Goal: Information Seeking & Learning: Learn about a topic

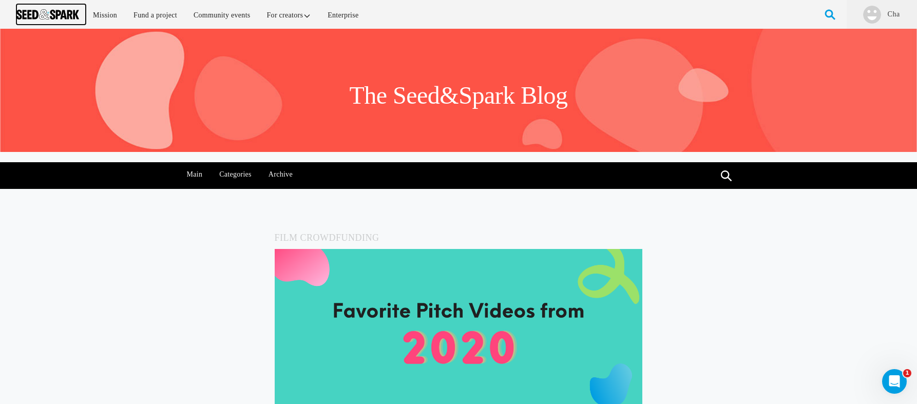
click at [48, 13] on img at bounding box center [47, 14] width 63 height 10
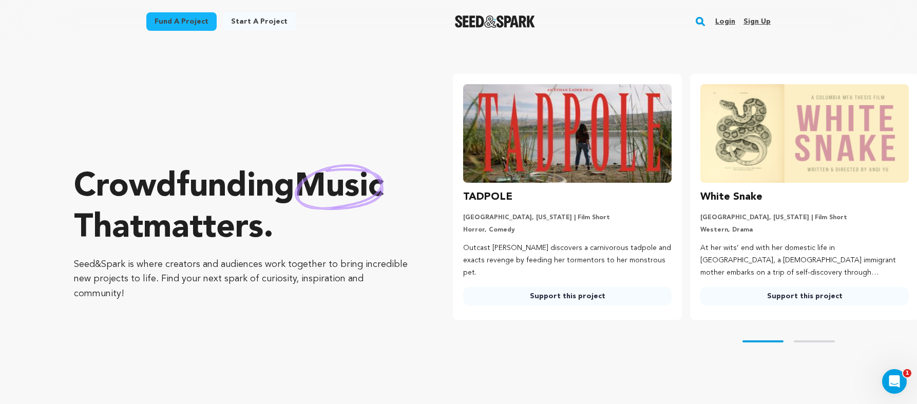
click at [732, 201] on h3 "White Snake" at bounding box center [731, 197] width 62 height 16
click at [754, 139] on img at bounding box center [804, 133] width 208 height 99
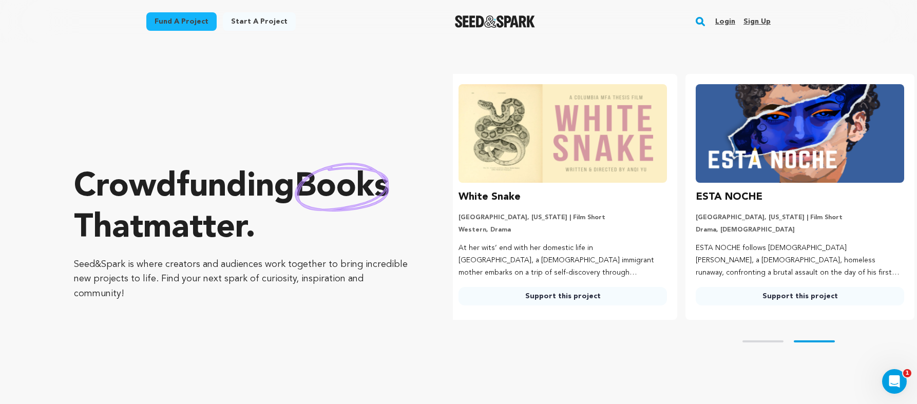
scroll to position [0, 245]
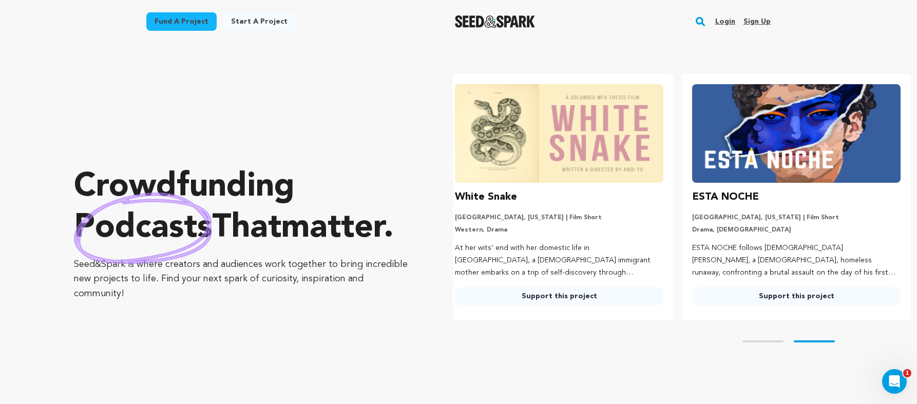
click at [725, 23] on link "Login" at bounding box center [725, 21] width 20 height 16
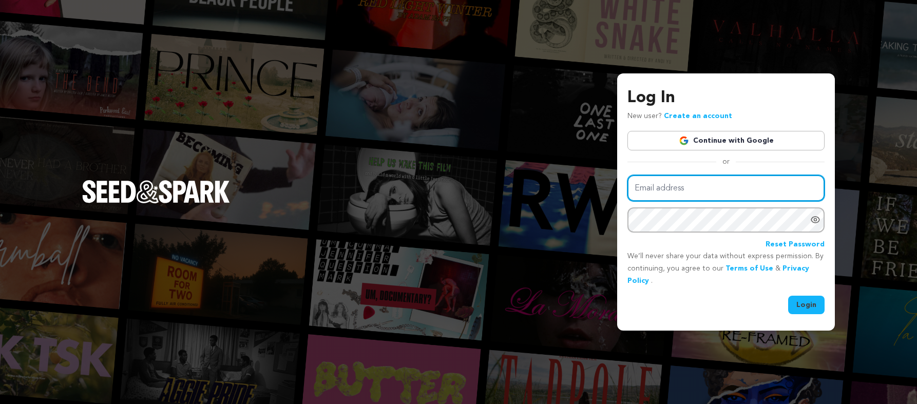
click at [710, 189] on input "Email address" at bounding box center [725, 188] width 197 height 26
click at [641, 188] on input "@TAcreative@gmail.com" at bounding box center [725, 188] width 197 height 26
type input "2TAcreative@gmail.com"
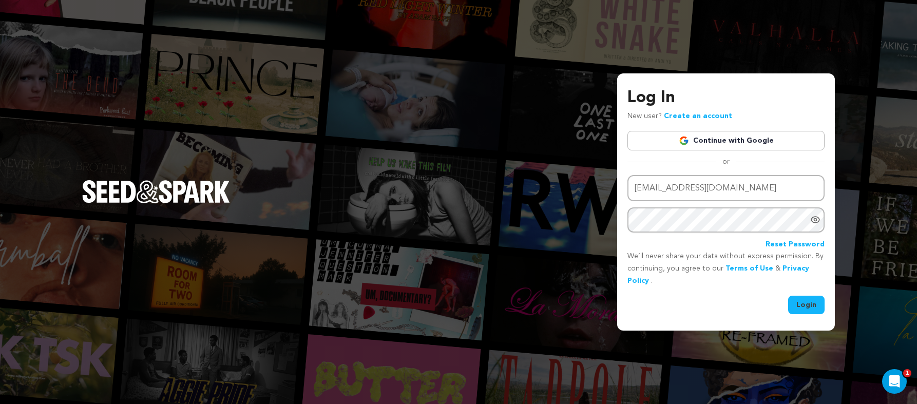
click at [810, 311] on button "Login" at bounding box center [806, 305] width 36 height 18
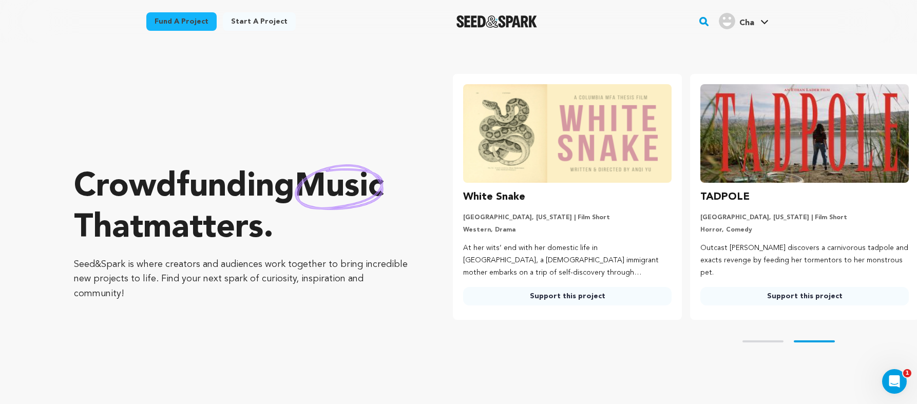
click at [484, 207] on div "White Snake San Antonio, Texas | Film Short Western, Drama At her wits’ end wit…" at bounding box center [567, 247] width 208 height 117
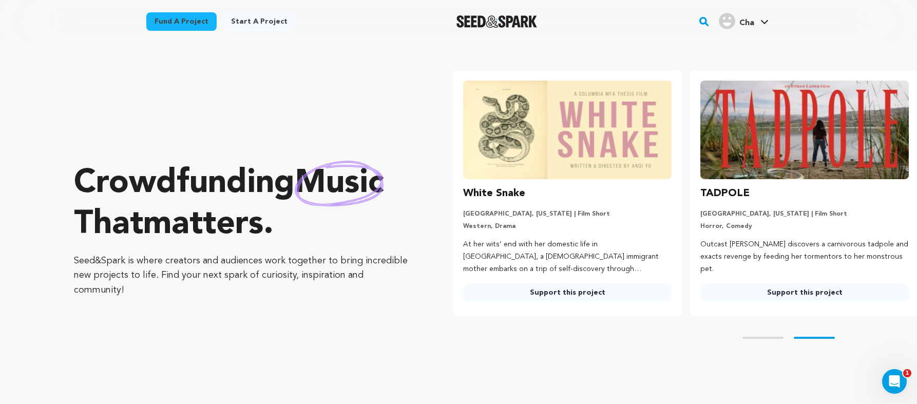
click at [481, 154] on img at bounding box center [567, 130] width 208 height 99
click at [550, 297] on link "Support this project" at bounding box center [567, 292] width 208 height 18
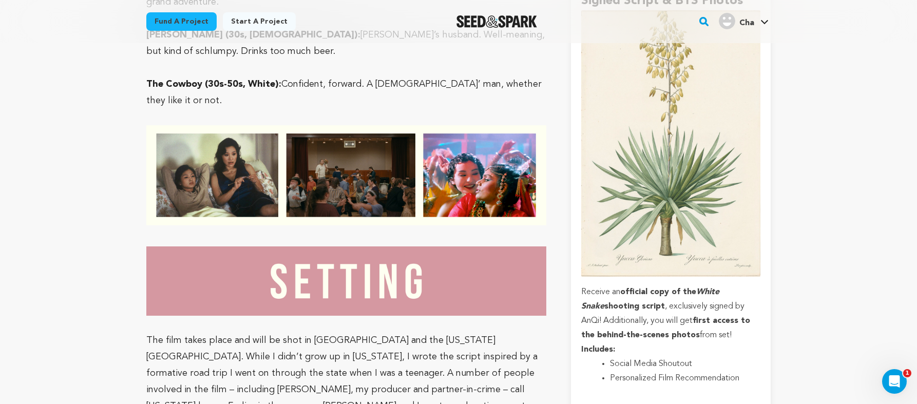
scroll to position [1539, 0]
click at [490, 20] on img "Seed&Spark Homepage" at bounding box center [496, 21] width 81 height 12
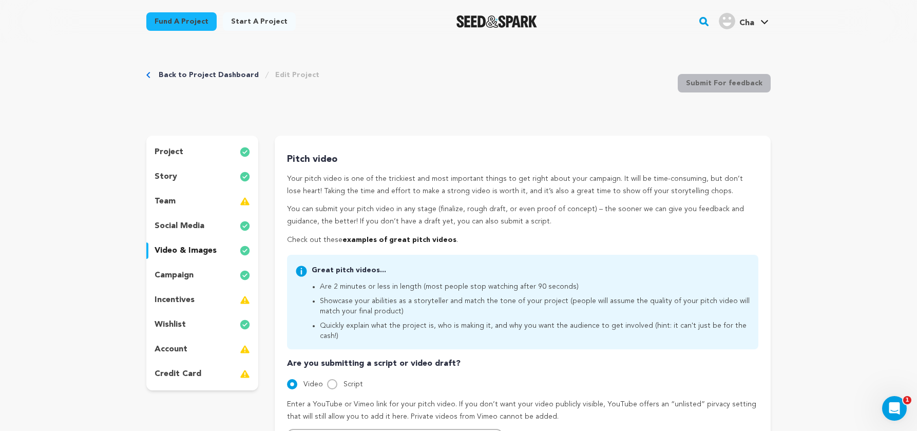
click at [167, 180] on p "story" at bounding box center [166, 176] width 23 height 12
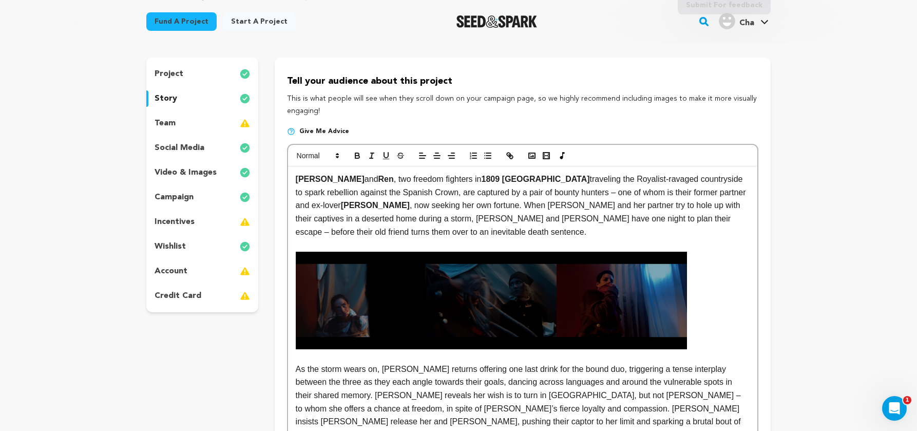
scroll to position [77, 0]
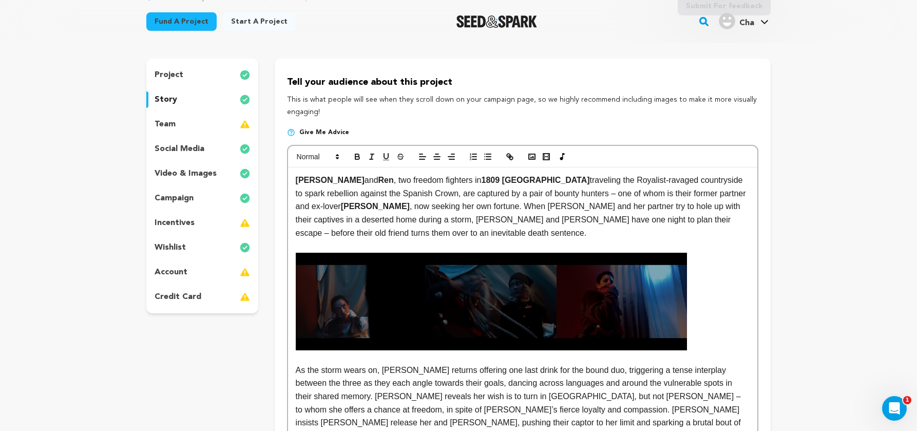
click at [166, 126] on p "team" at bounding box center [165, 124] width 21 height 12
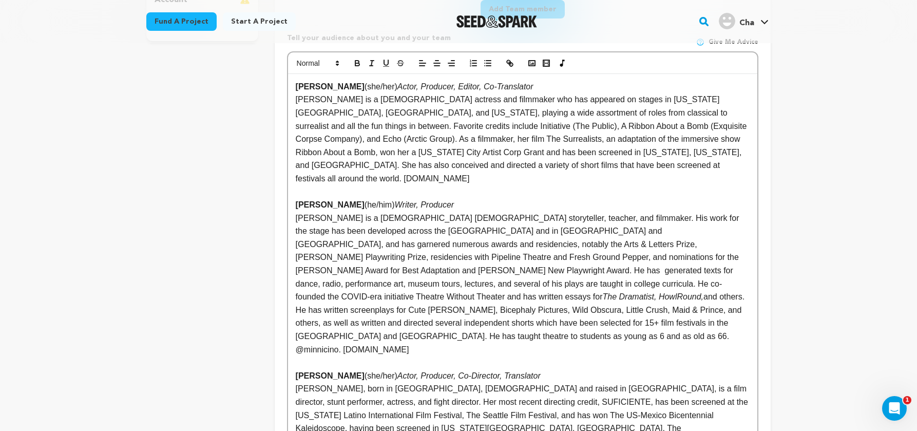
scroll to position [345, 0]
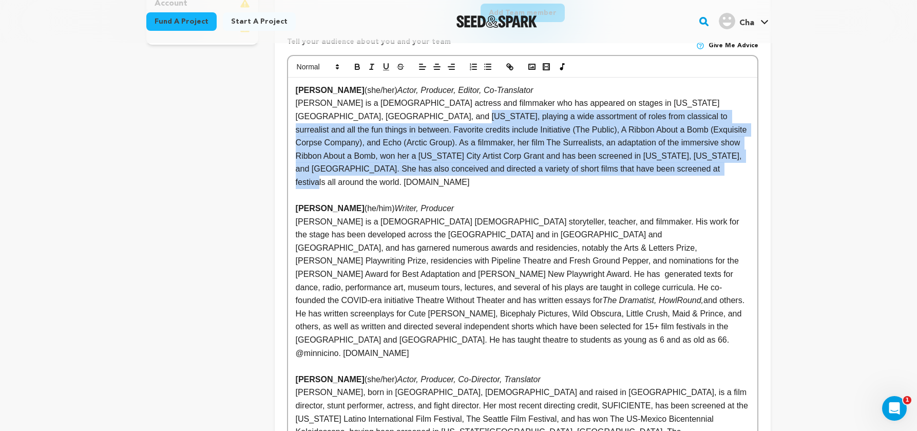
drag, startPoint x: 693, startPoint y: 169, endPoint x: 296, endPoint y: 95, distance: 403.7
click at [296, 95] on div "Andrea Lopez (she/her) Actor, Producer, Editor, Co-Translator Andrea Lopez is a…" at bounding box center [522, 393] width 469 height 630
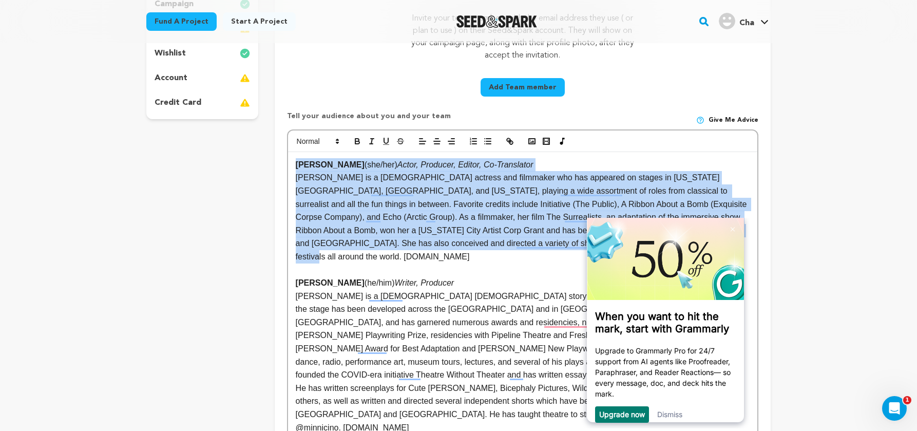
scroll to position [367, 0]
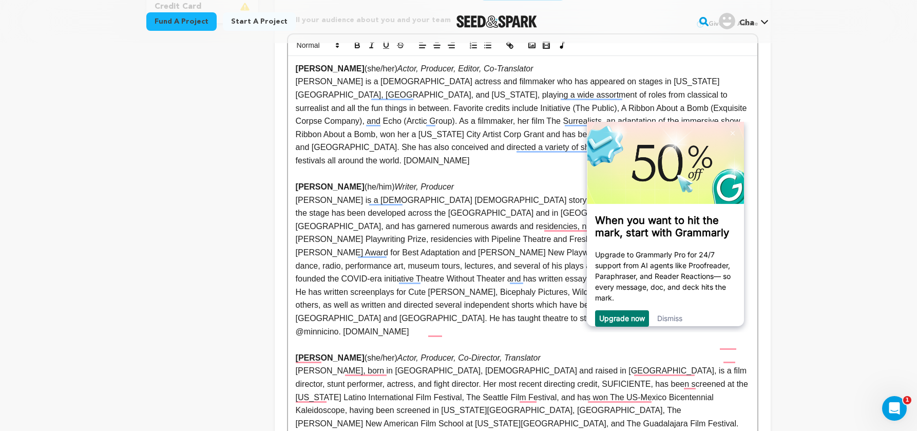
click at [817, 206] on div "Back to Project Dashboard Edit Project Submit For feedback Submit For feedback …" at bounding box center [458, 406] width 917 height 1461
click at [678, 318] on link "Dismiss" at bounding box center [669, 318] width 25 height 9
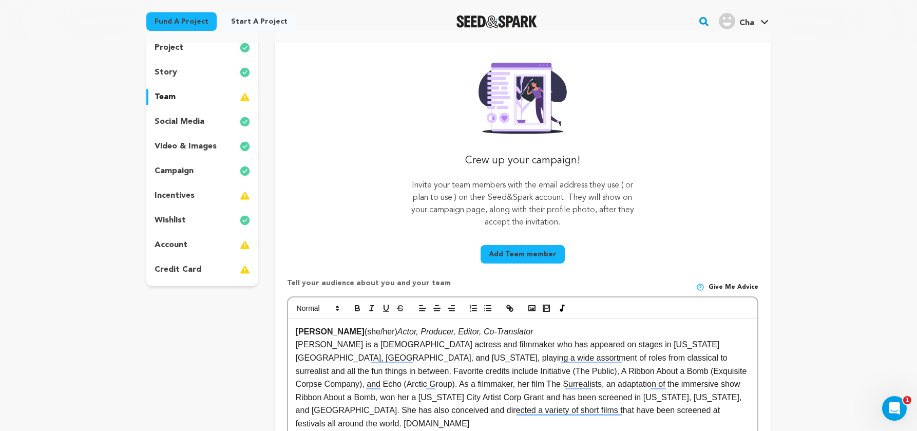
scroll to position [0, 0]
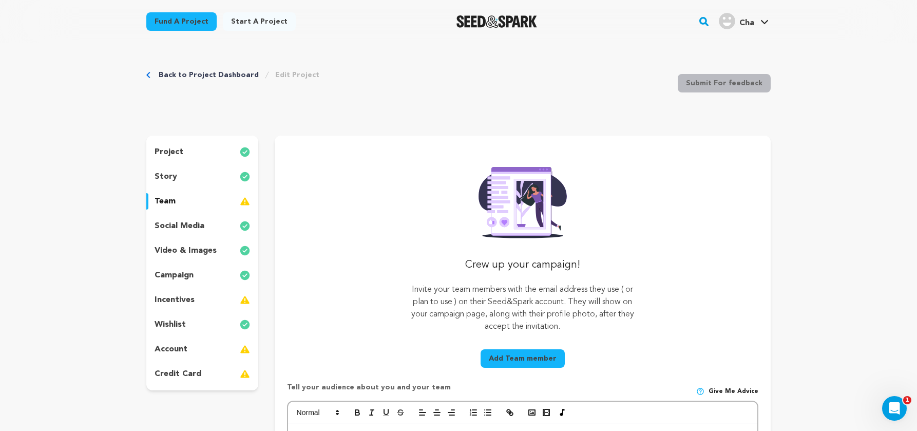
click at [179, 225] on p "social media" at bounding box center [180, 226] width 50 height 12
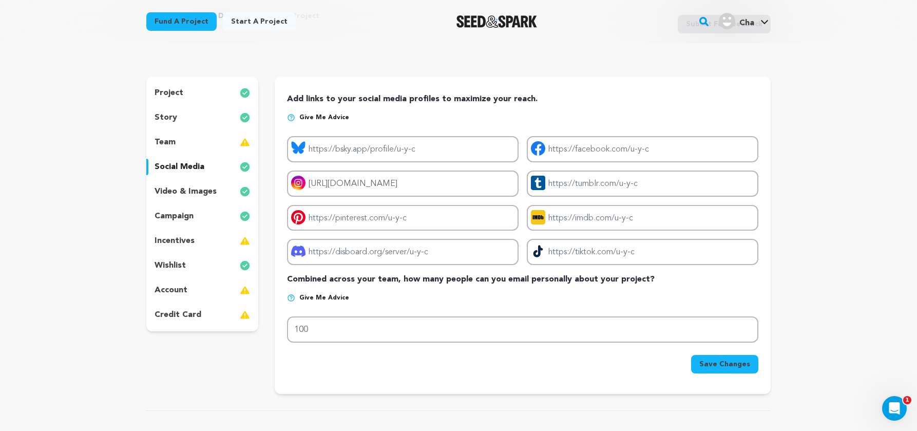
scroll to position [62, 0]
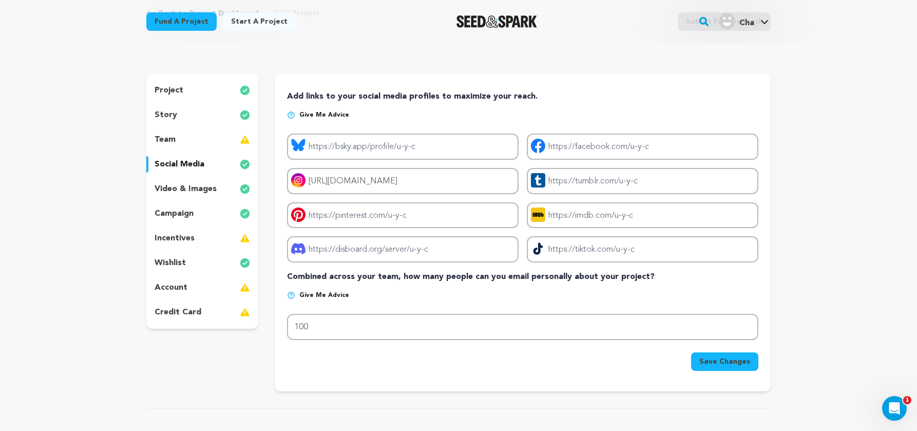
click at [185, 189] on p "video & images" at bounding box center [186, 189] width 62 height 12
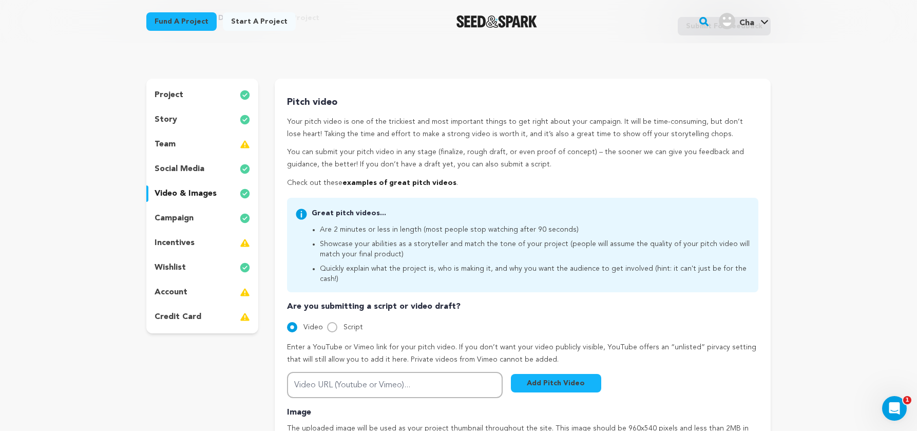
scroll to position [46, 0]
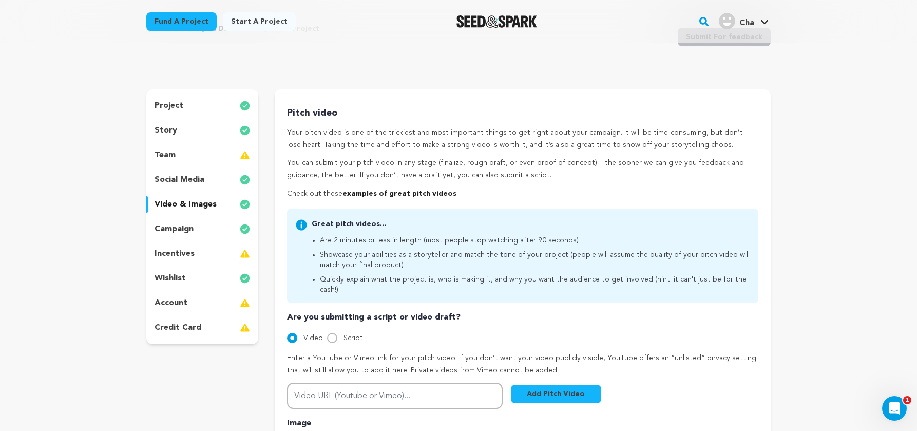
click at [179, 230] on p "campaign" at bounding box center [174, 229] width 39 height 12
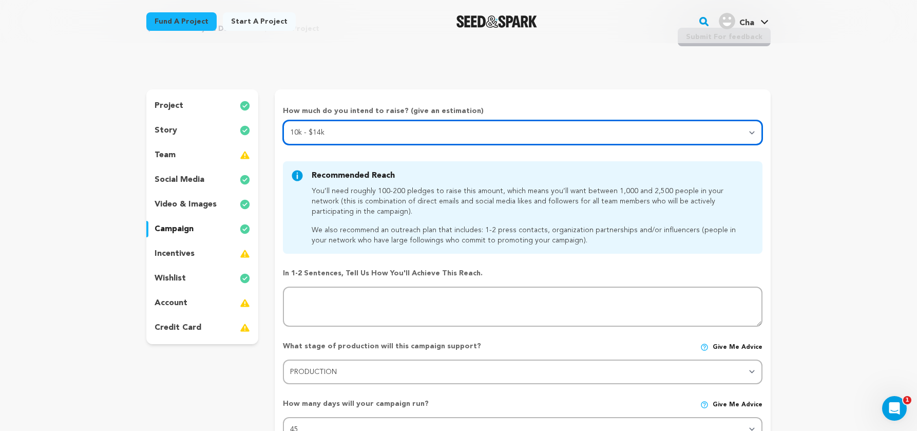
click at [335, 136] on select "Select your range Less than $10k 10k - $14k 15k - $24k 25k - $49k 50k or more" at bounding box center [522, 132] width 479 height 25
select select "3"
click at [283, 120] on select "Select your range Less than $10k 10k - $14k 15k - $24k 25k - $49k 50k or more" at bounding box center [522, 132] width 479 height 25
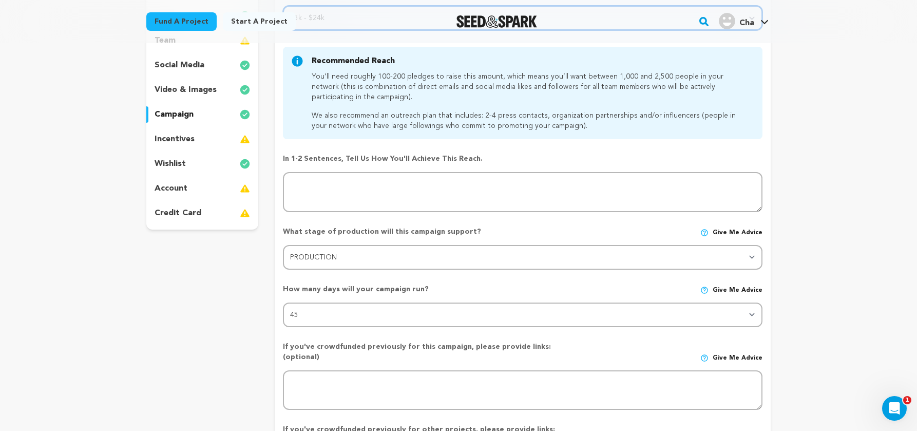
scroll to position [160, 0]
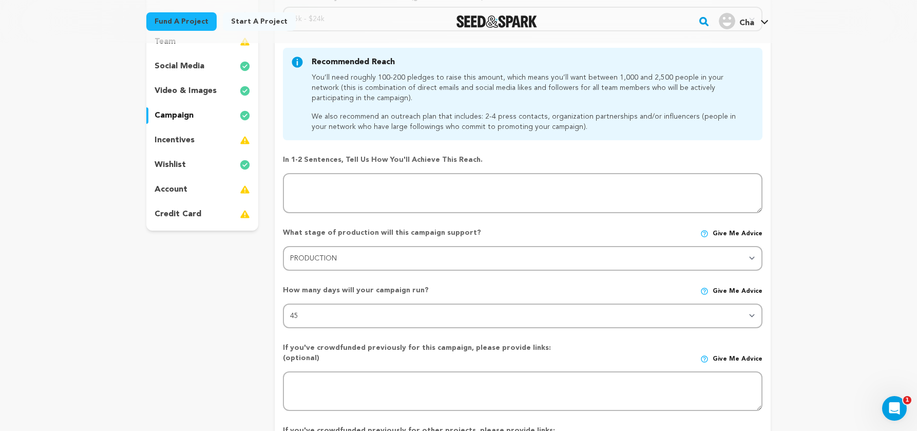
click at [183, 141] on p "incentives" at bounding box center [175, 140] width 40 height 12
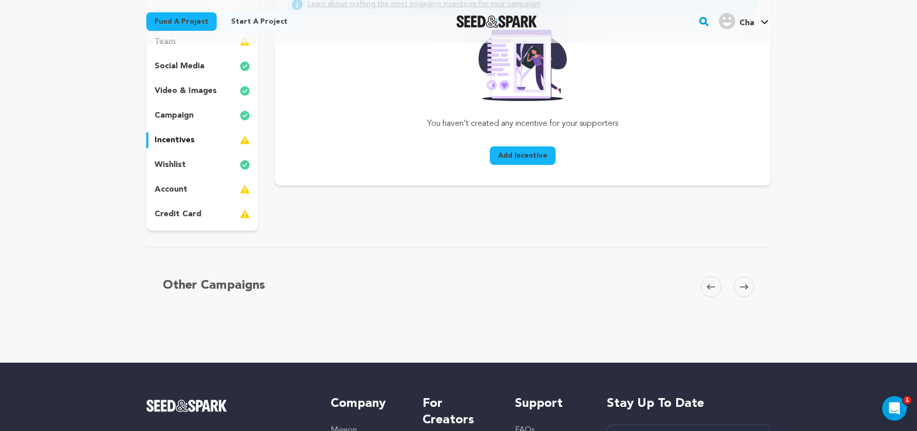
scroll to position [63, 0]
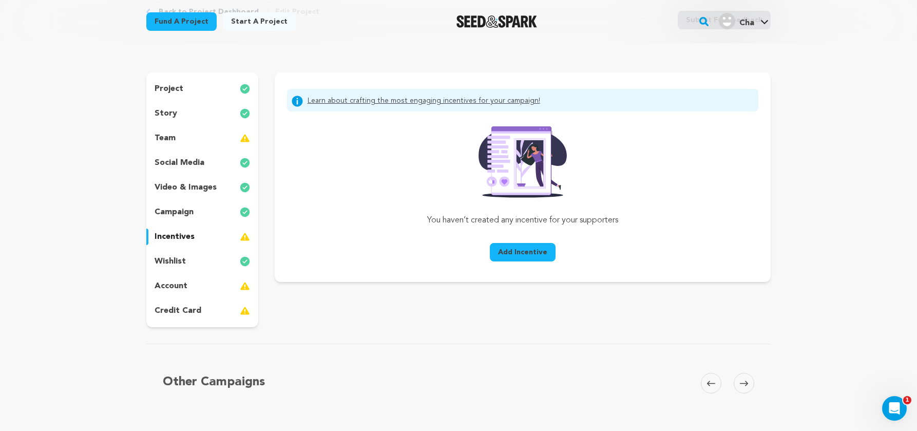
click at [175, 262] on p "wishlist" at bounding box center [170, 261] width 31 height 12
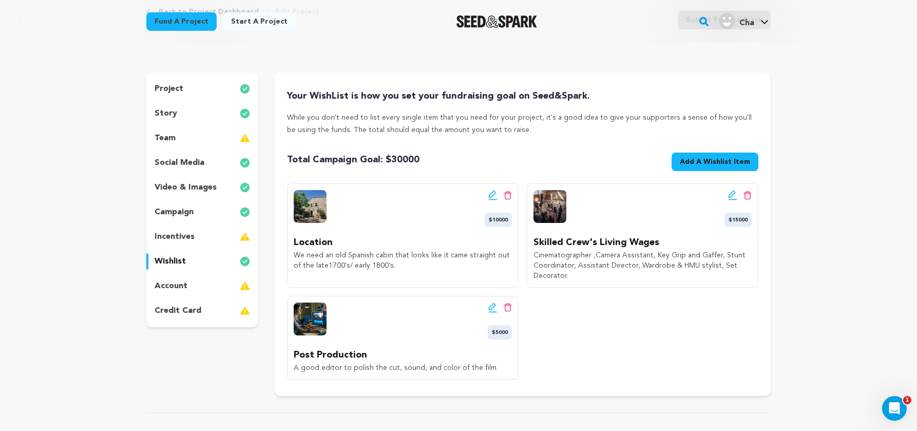
click at [181, 287] on p "account" at bounding box center [171, 286] width 33 height 12
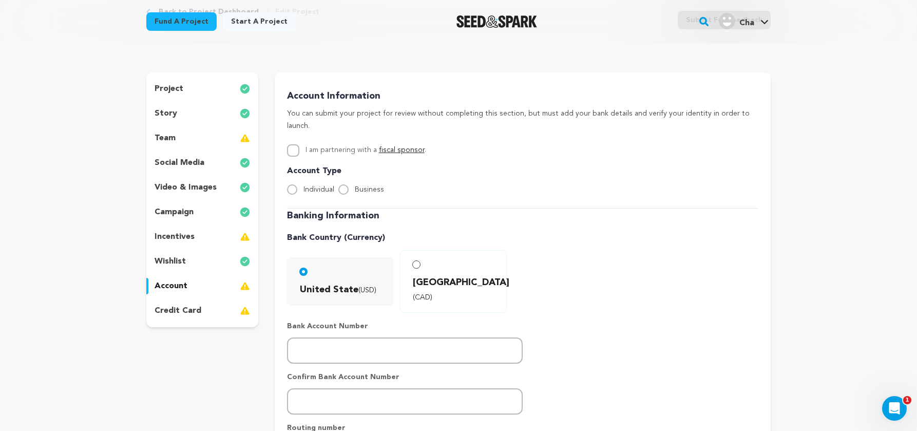
click at [173, 262] on p "wishlist" at bounding box center [170, 261] width 31 height 12
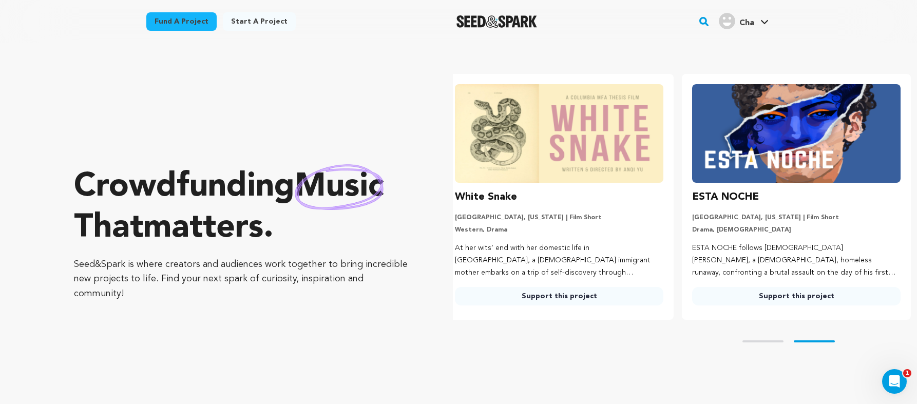
click at [761, 295] on link "Support this project" at bounding box center [796, 296] width 208 height 18
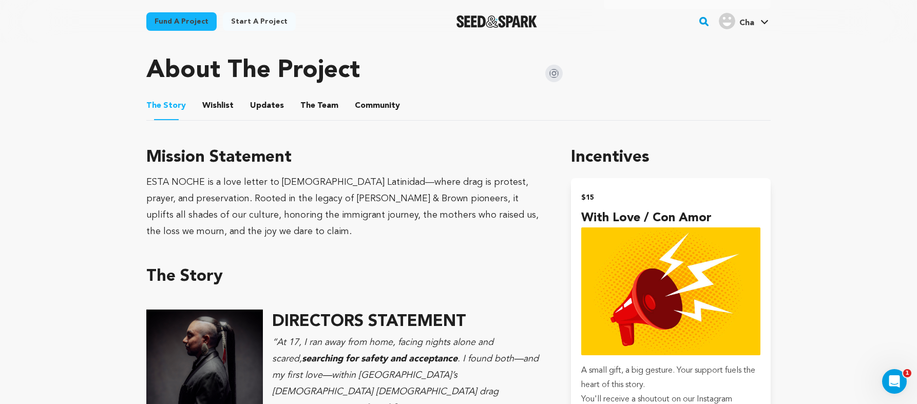
scroll to position [522, 0]
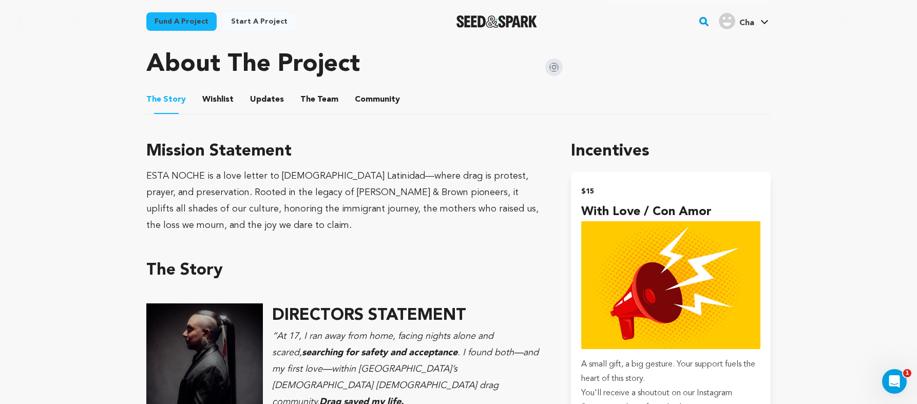
click at [217, 97] on button "Wishlist" at bounding box center [218, 101] width 25 height 25
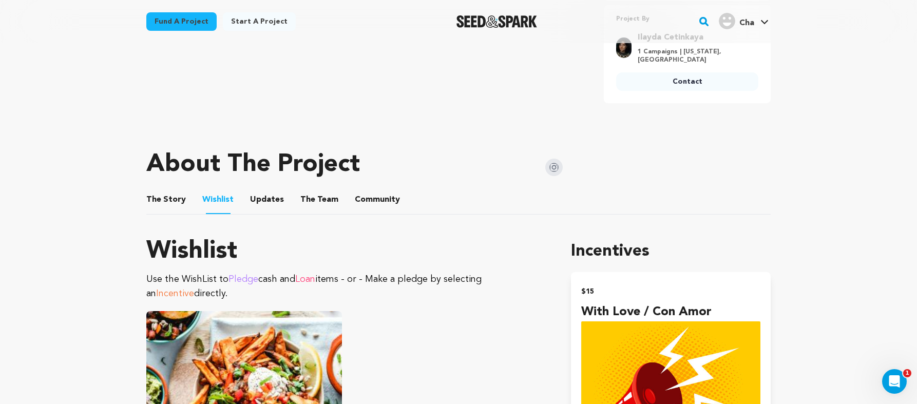
scroll to position [417, 0]
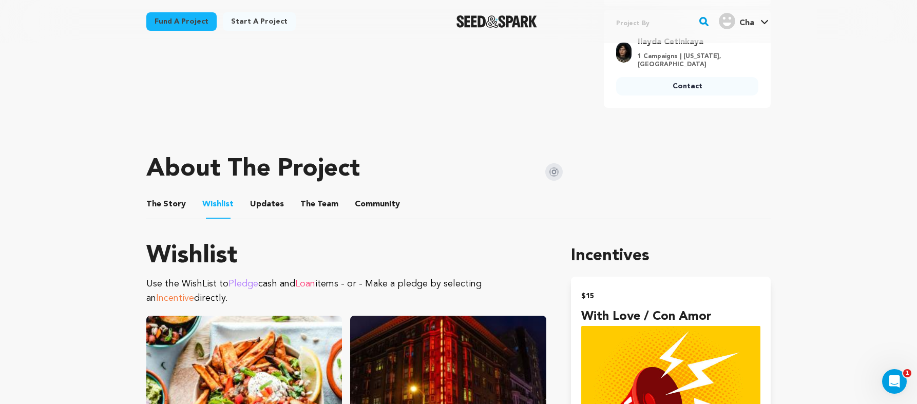
click at [159, 204] on button "The Story" at bounding box center [166, 206] width 25 height 25
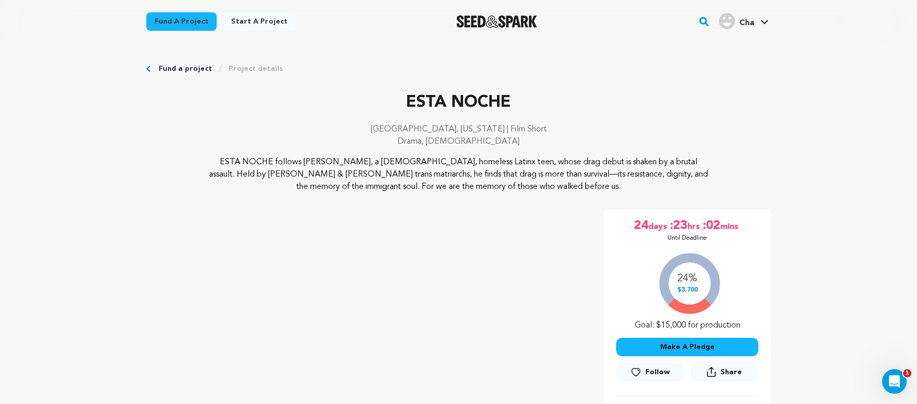
click at [513, 23] on img "Seed&Spark Homepage" at bounding box center [496, 21] width 81 height 12
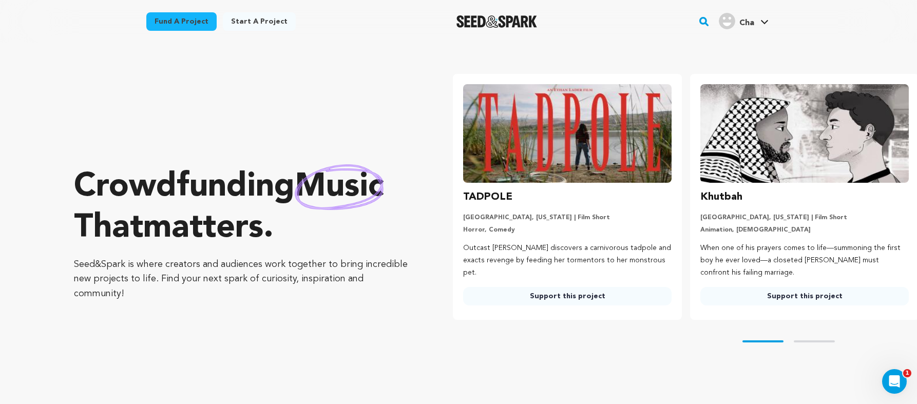
click at [175, 22] on link "Fund a project" at bounding box center [181, 21] width 70 height 18
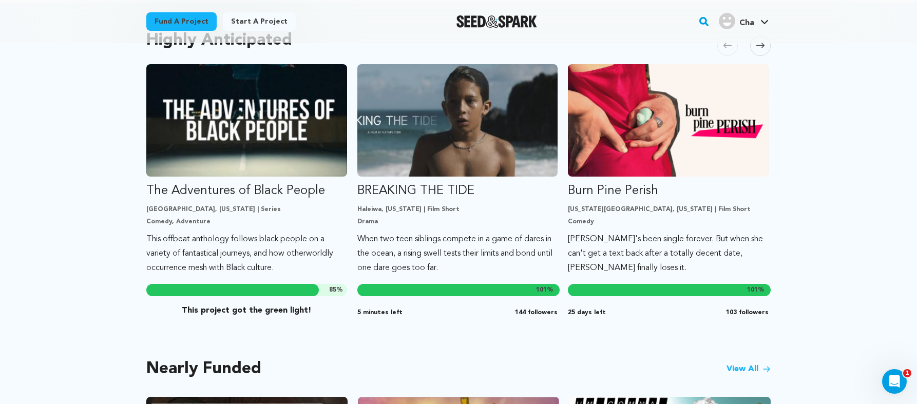
scroll to position [573, 0]
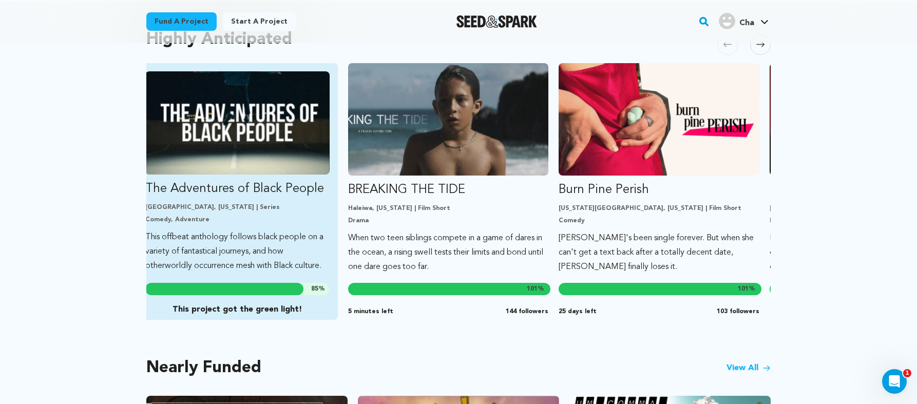
click at [272, 181] on p "The Adventures of Black People" at bounding box center [237, 189] width 184 height 16
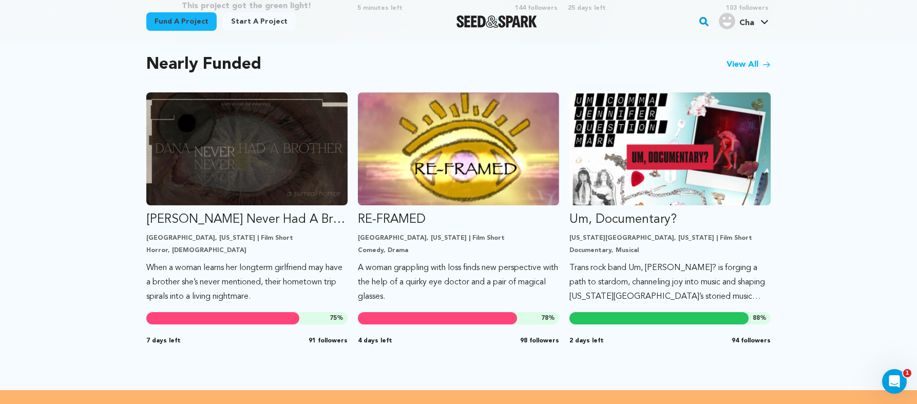
scroll to position [881, 0]
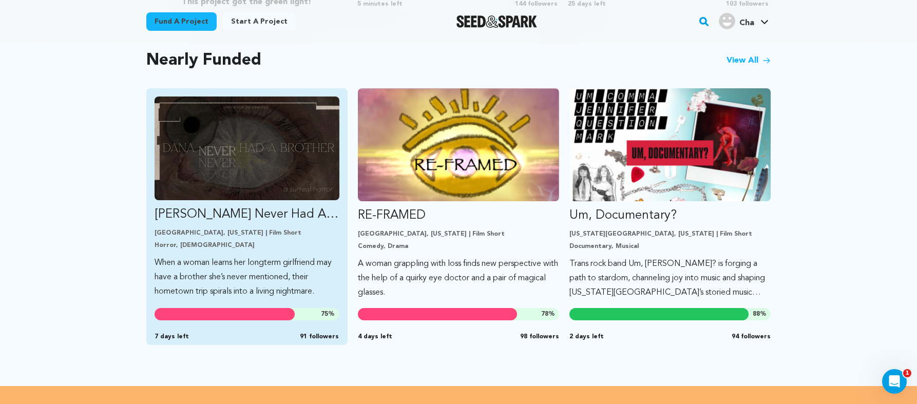
click at [217, 207] on p "[PERSON_NAME] Never Had A Brother" at bounding box center [247, 214] width 185 height 16
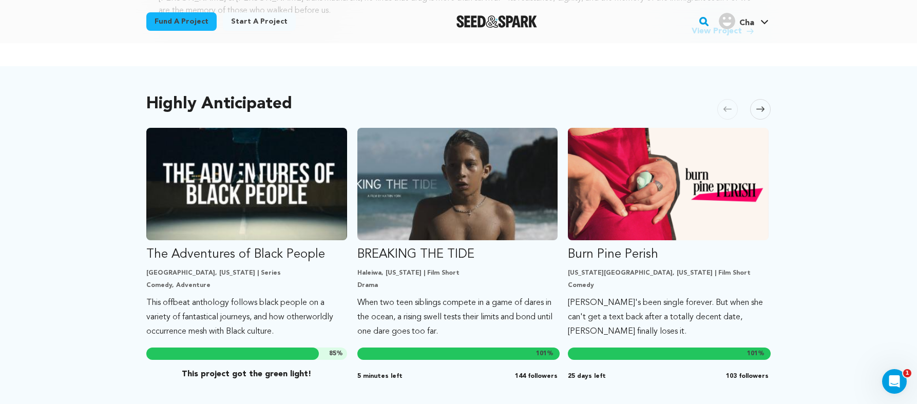
scroll to position [511, 0]
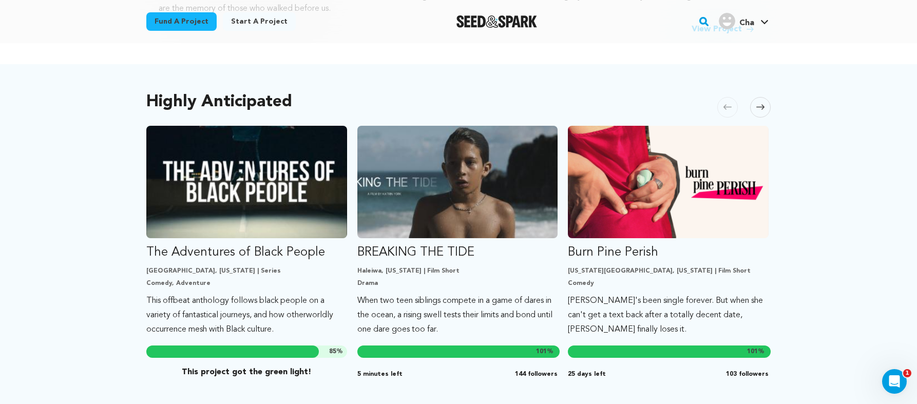
click at [764, 99] on span at bounding box center [760, 107] width 21 height 21
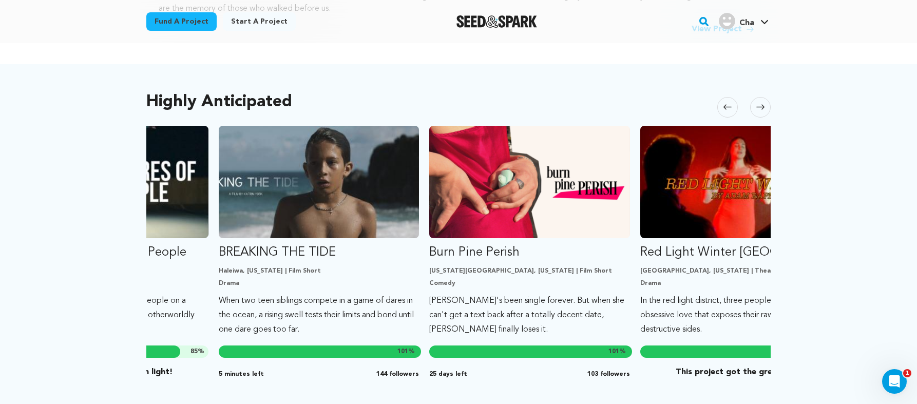
scroll to position [0, 211]
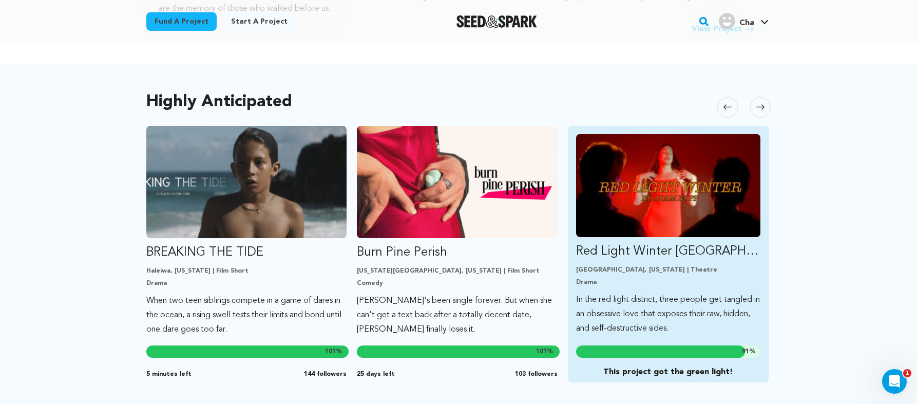
click at [706, 243] on p "Red Light Winter [GEOGRAPHIC_DATA]" at bounding box center [668, 251] width 184 height 16
